Goal: Find specific page/section: Find specific page/section

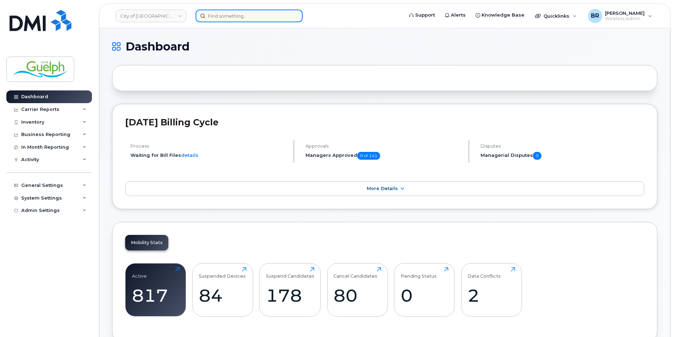
click at [220, 22] on input at bounding box center [249, 16] width 107 height 13
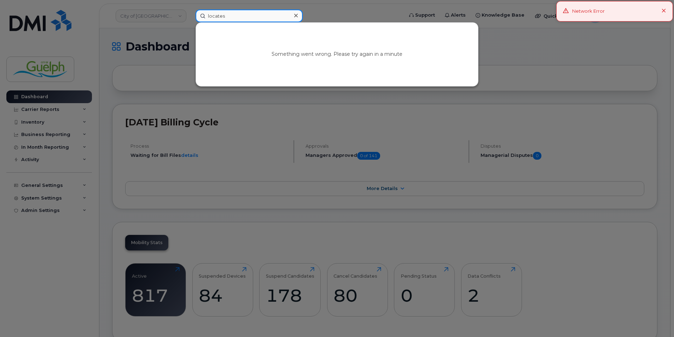
type input "locates"
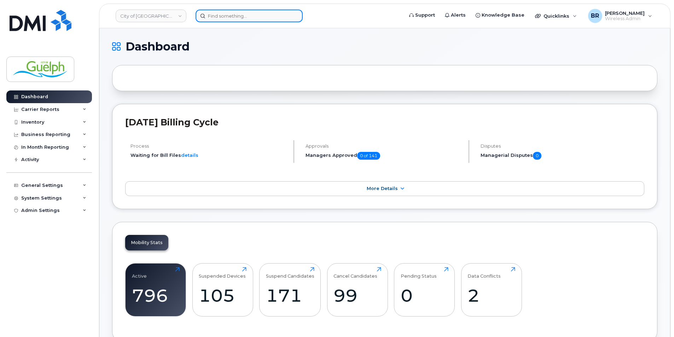
click at [227, 19] on input at bounding box center [249, 16] width 107 height 13
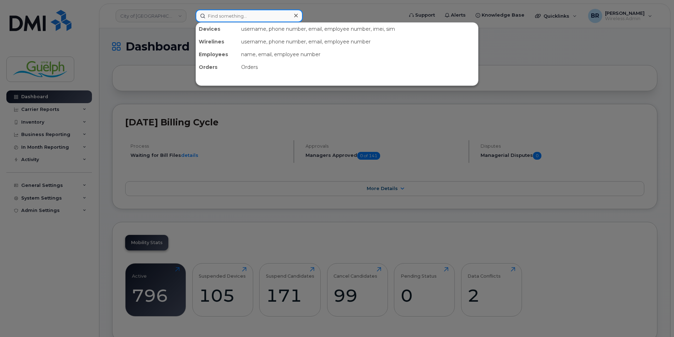
paste input "(519)-831-0273"
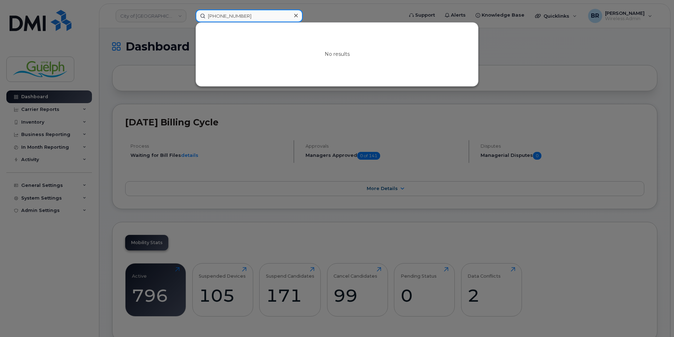
type input "(519)-831-0273"
click at [299, 17] on div at bounding box center [296, 16] width 10 height 10
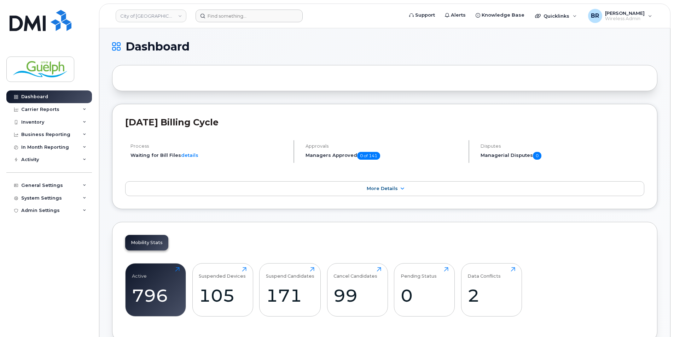
click at [330, 16] on form at bounding box center [297, 16] width 203 height 13
click at [214, 12] on input at bounding box center [249, 16] width 107 height 13
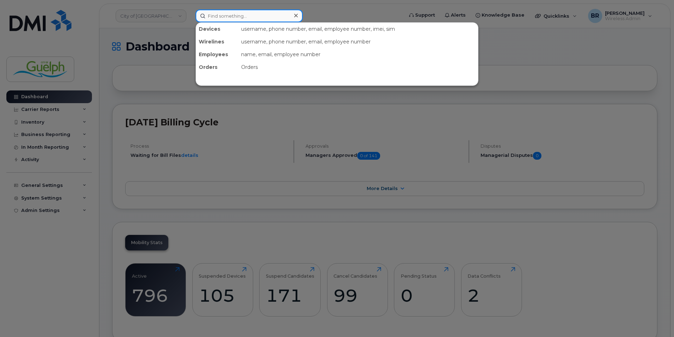
paste input "(519)-831-0273"
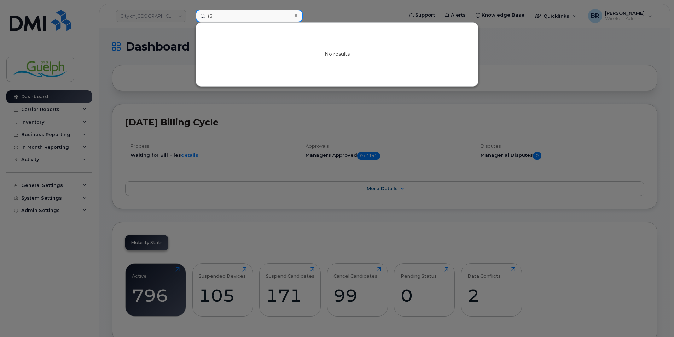
type input "("
click at [296, 17] on icon at bounding box center [296, 16] width 4 height 6
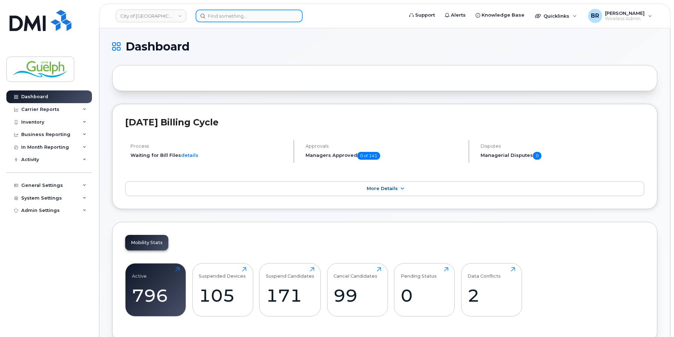
click at [228, 12] on input at bounding box center [249, 16] width 107 height 13
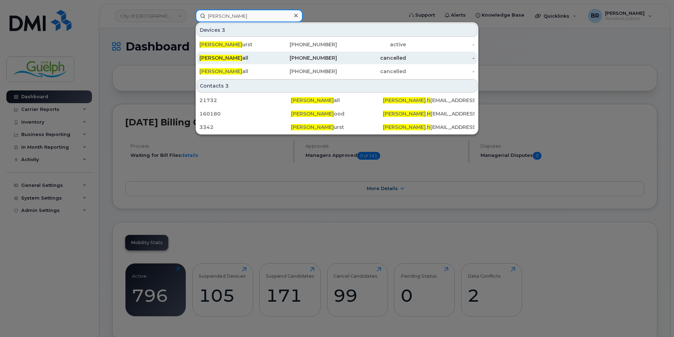
type input "andrew h"
click at [246, 63] on div "Andrew H all" at bounding box center [233, 58] width 69 height 13
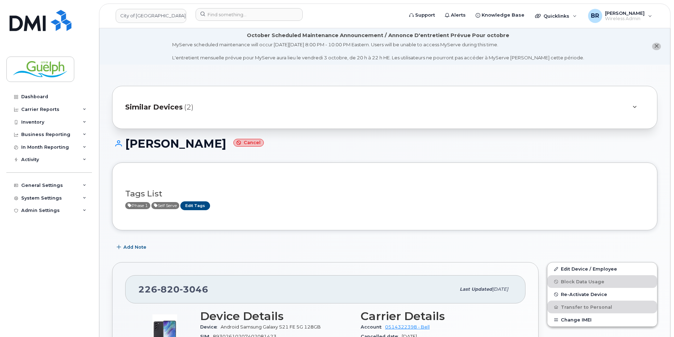
click at [228, 101] on div "Similar Devices (2)" at bounding box center [374, 107] width 499 height 17
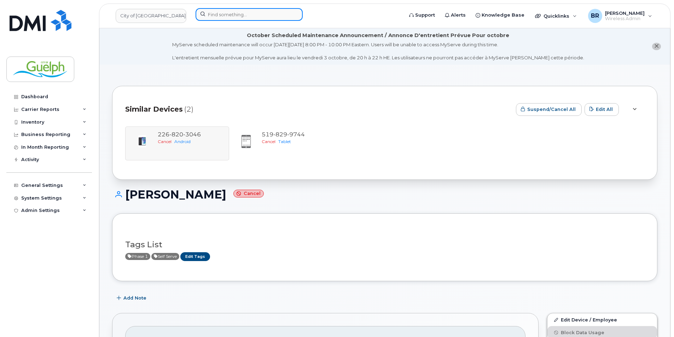
click at [236, 16] on input at bounding box center [249, 14] width 107 height 13
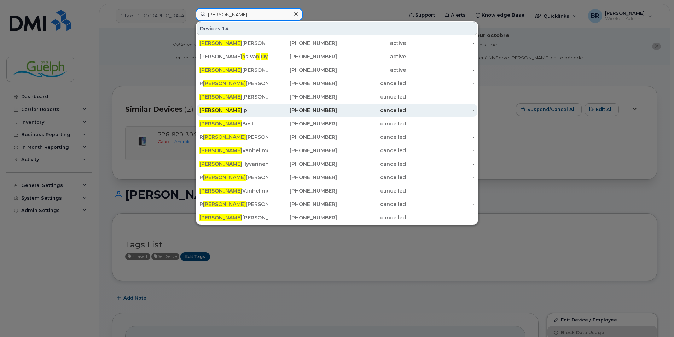
type input "andy"
click at [236, 109] on div "Andy Ip" at bounding box center [233, 110] width 69 height 7
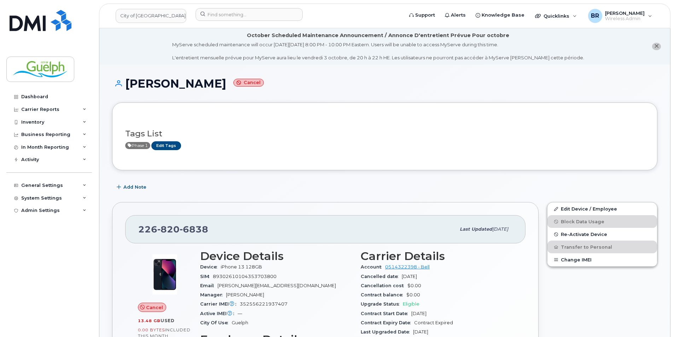
click at [655, 44] on icon "close notification" at bounding box center [656, 46] width 5 height 5
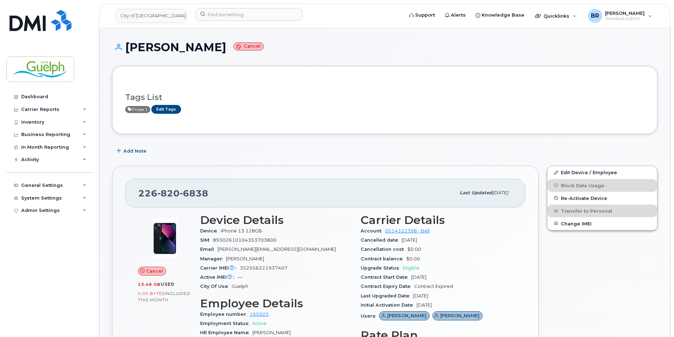
click at [232, 6] on header "City of Guelph Support Alerts Knowledge Base Quicklinks Suspend / Cancel Device…" at bounding box center [384, 16] width 571 height 25
click at [223, 17] on input at bounding box center [249, 14] width 107 height 13
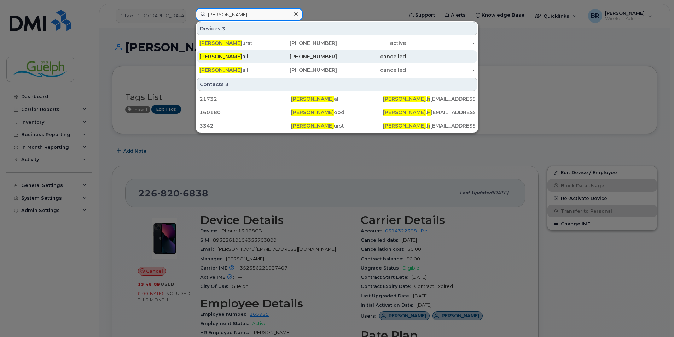
type input "andrew h"
click at [318, 57] on div "226-820-3046" at bounding box center [302, 56] width 69 height 7
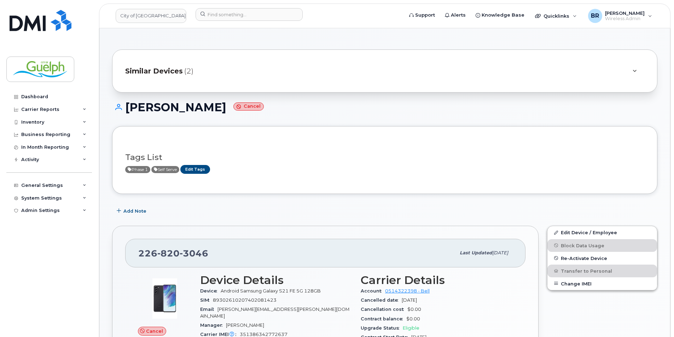
click at [241, 75] on div "Similar Devices (2)" at bounding box center [374, 71] width 499 height 17
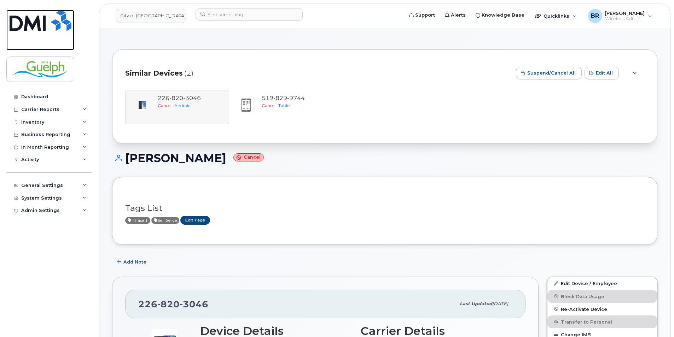
click at [40, 22] on img at bounding box center [41, 20] width 62 height 21
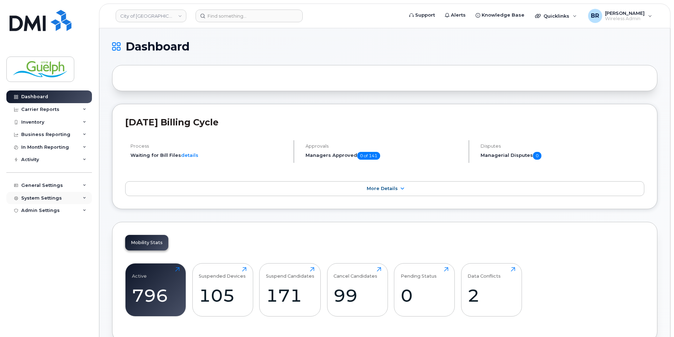
click at [46, 203] on div "System Settings" at bounding box center [49, 198] width 86 height 13
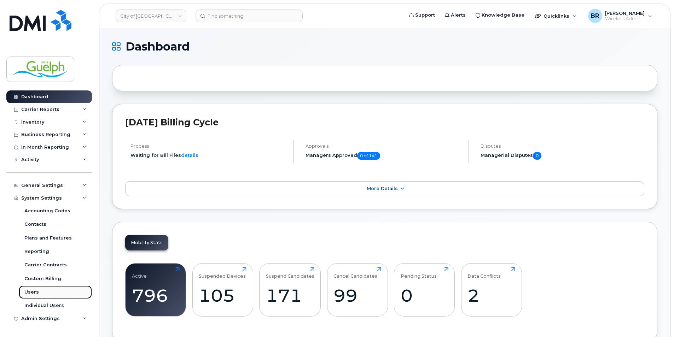
click at [36, 288] on link "Users" at bounding box center [55, 292] width 73 height 13
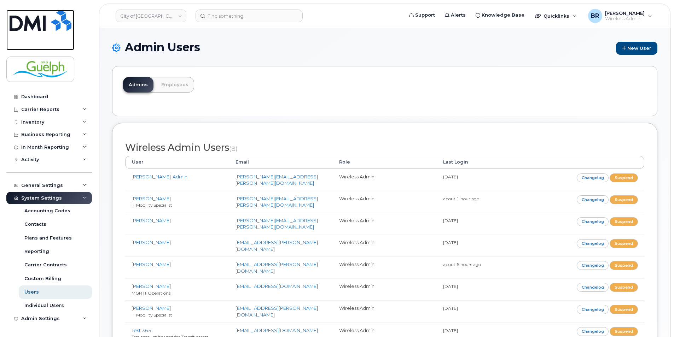
click at [45, 33] on link at bounding box center [40, 30] width 68 height 40
